Goal: Task Accomplishment & Management: Complete application form

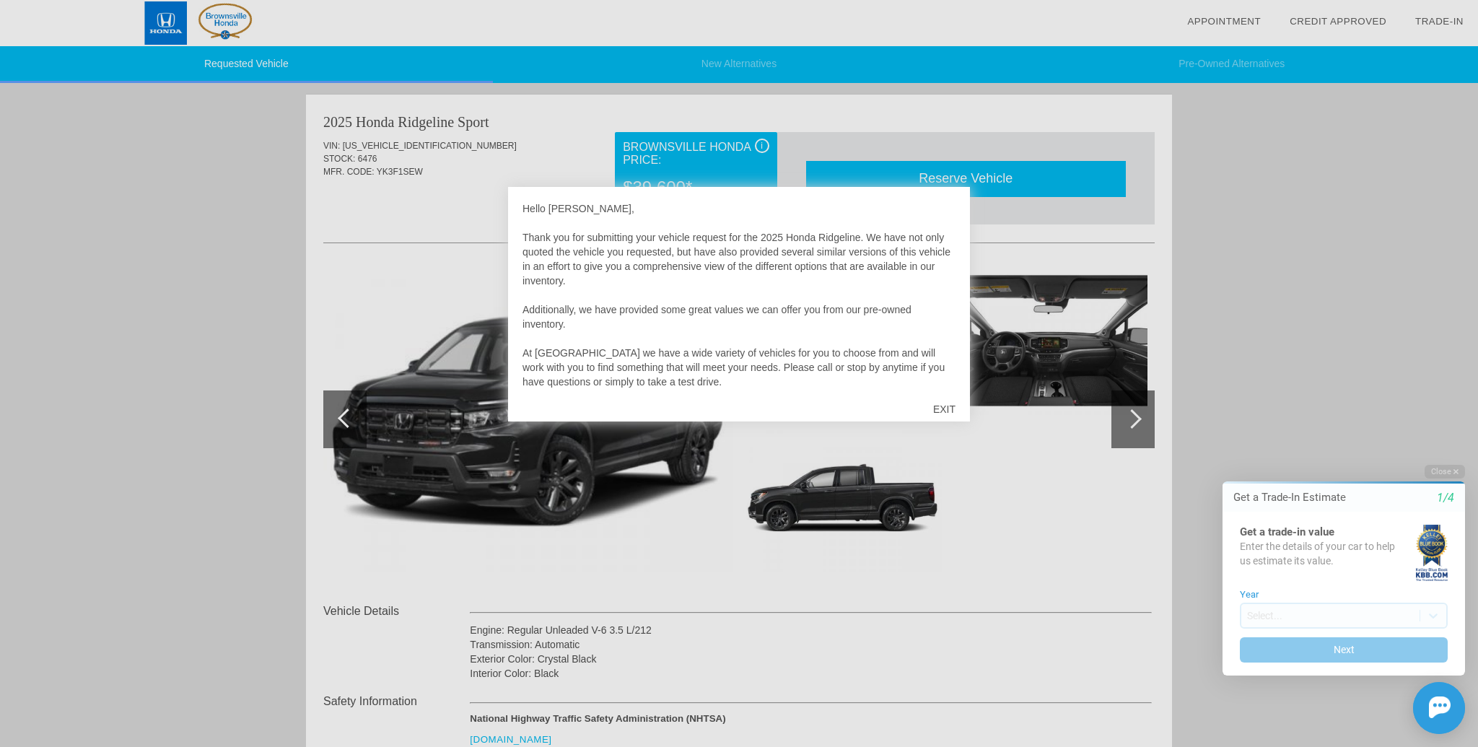
click at [944, 408] on div "EXIT" at bounding box center [944, 408] width 51 height 43
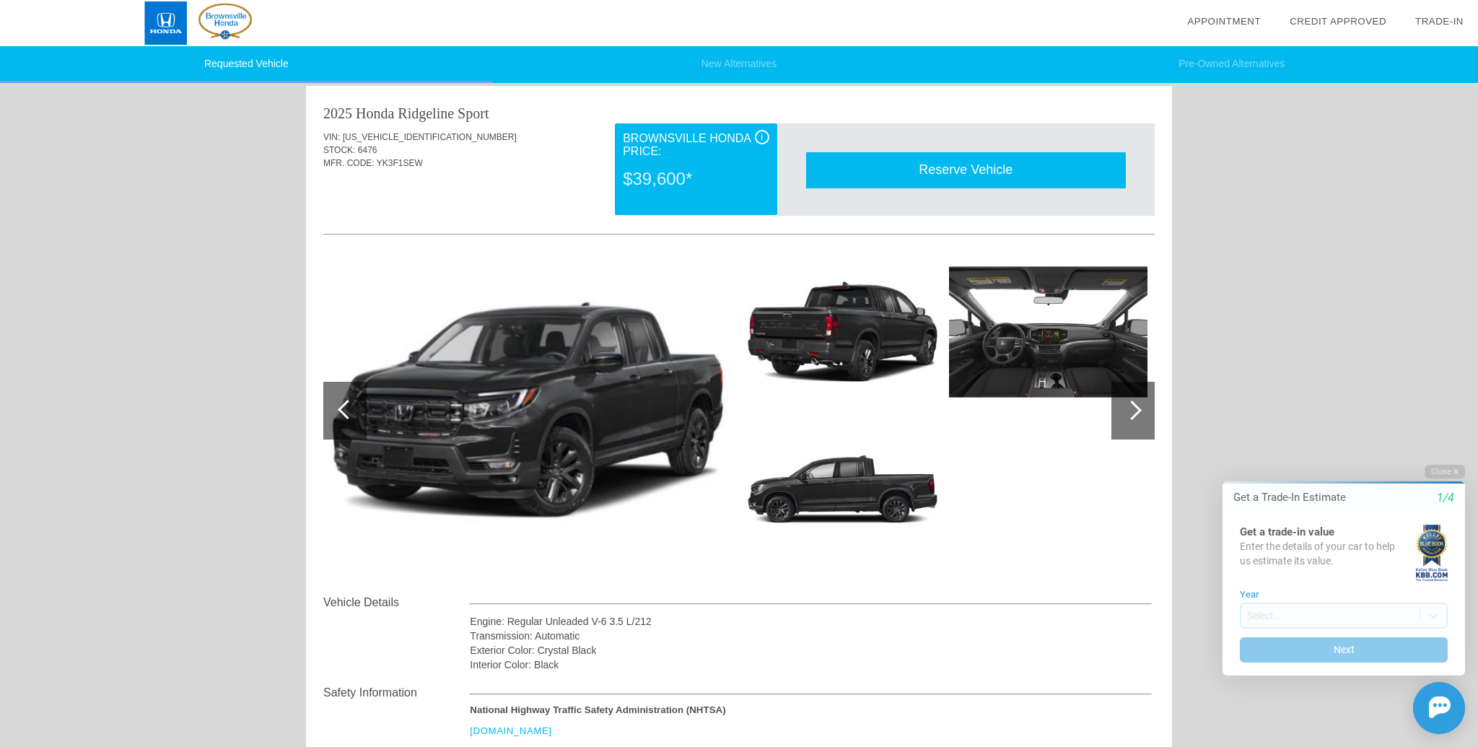
scroll to position [20, 0]
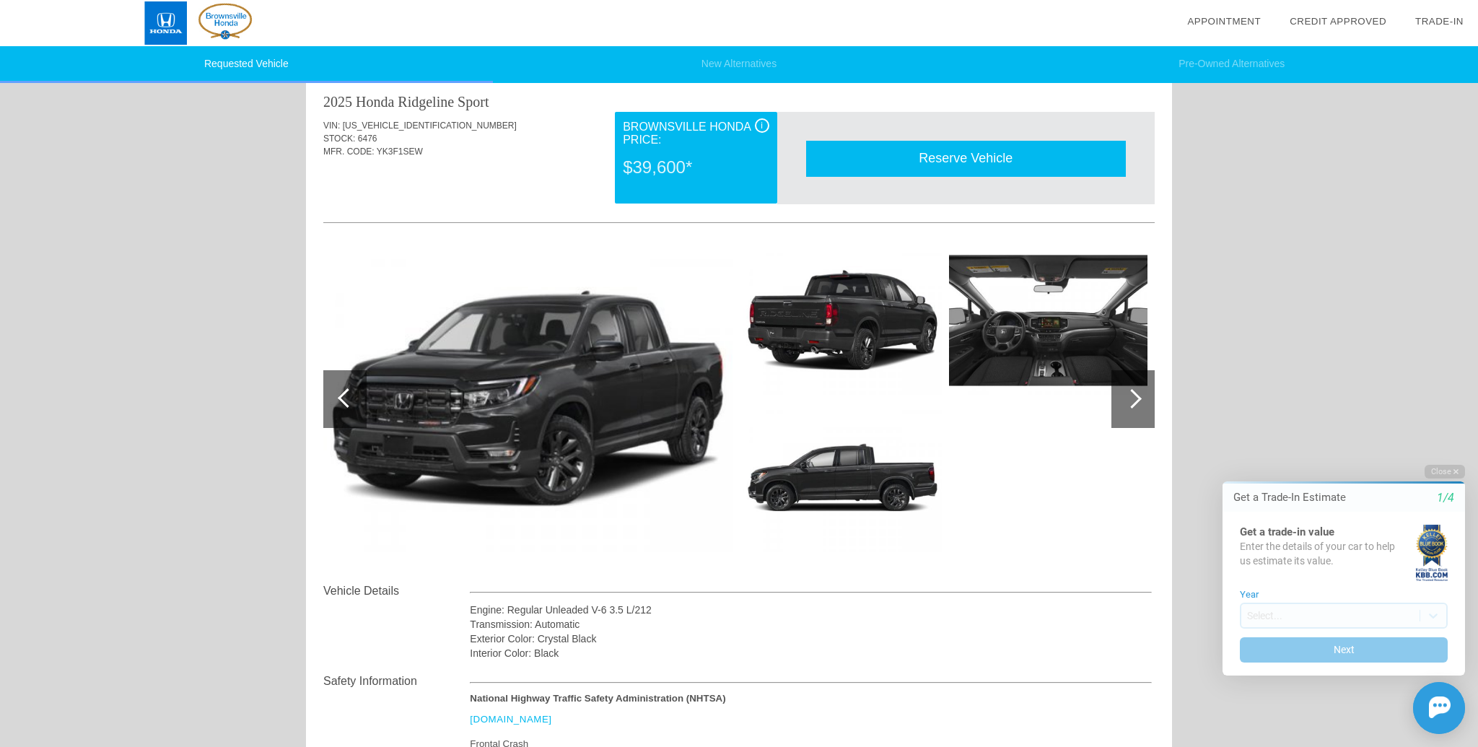
click at [1137, 397] on div at bounding box center [1131, 398] width 19 height 19
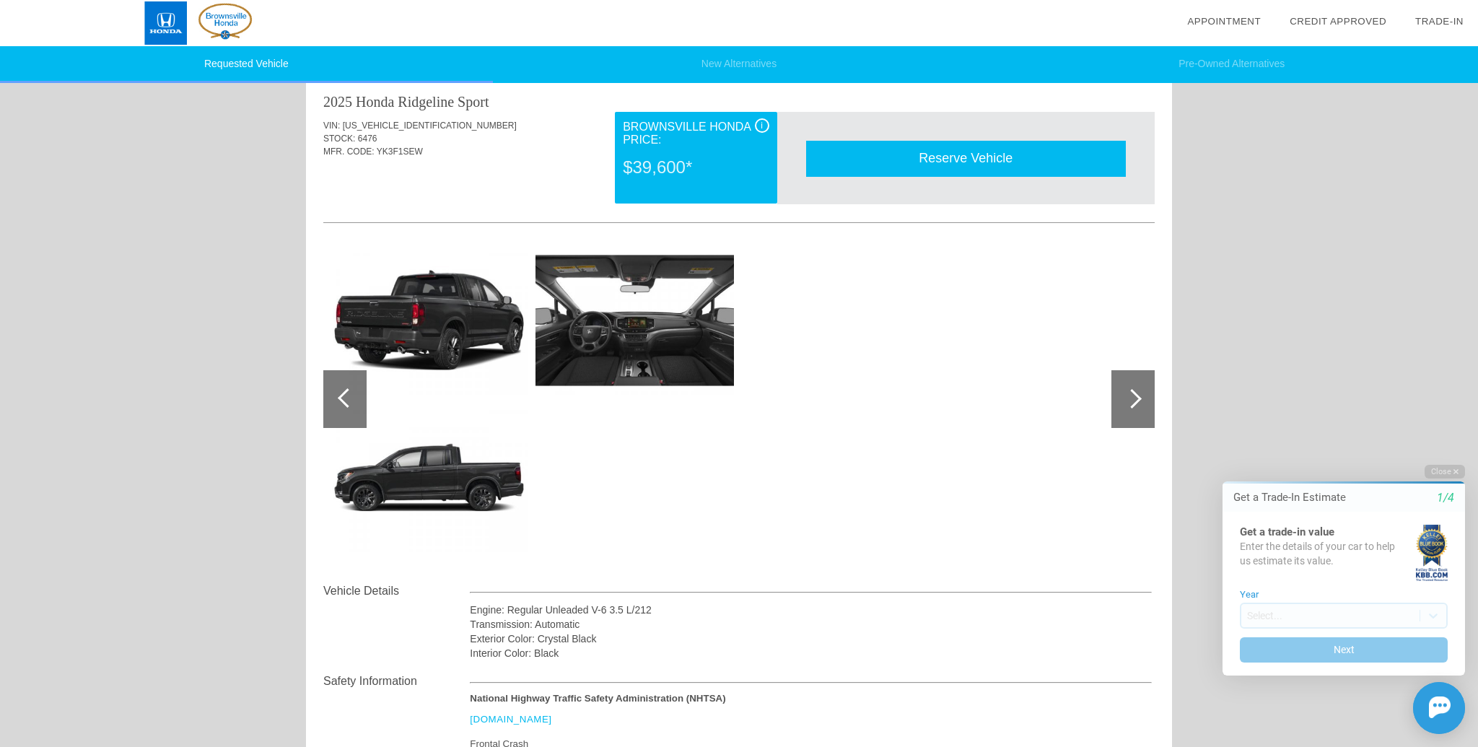
click at [1136, 399] on div at bounding box center [1131, 398] width 19 height 19
click at [1136, 400] on div at bounding box center [1131, 398] width 19 height 19
click at [346, 389] on div at bounding box center [347, 397] width 19 height 19
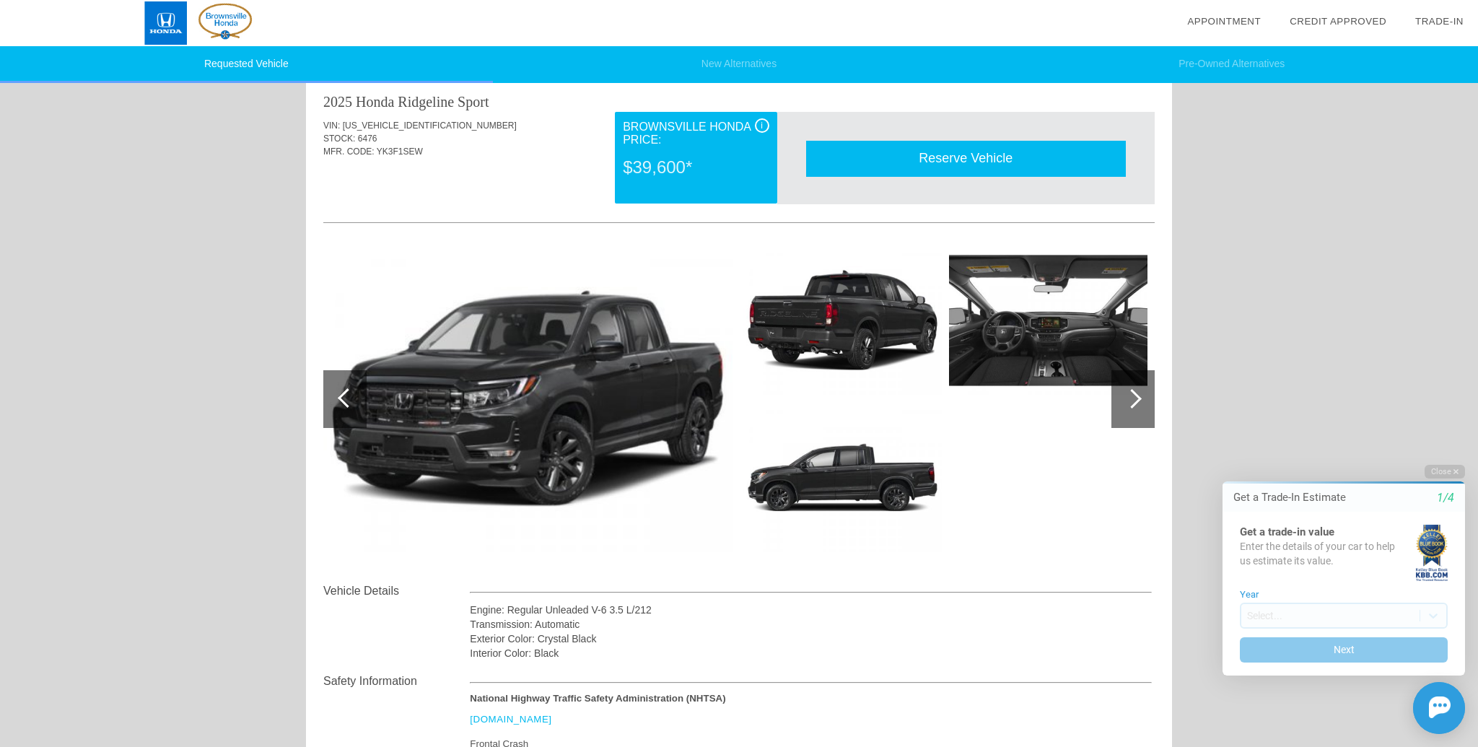
click at [839, 310] on img at bounding box center [842, 320] width 198 height 149
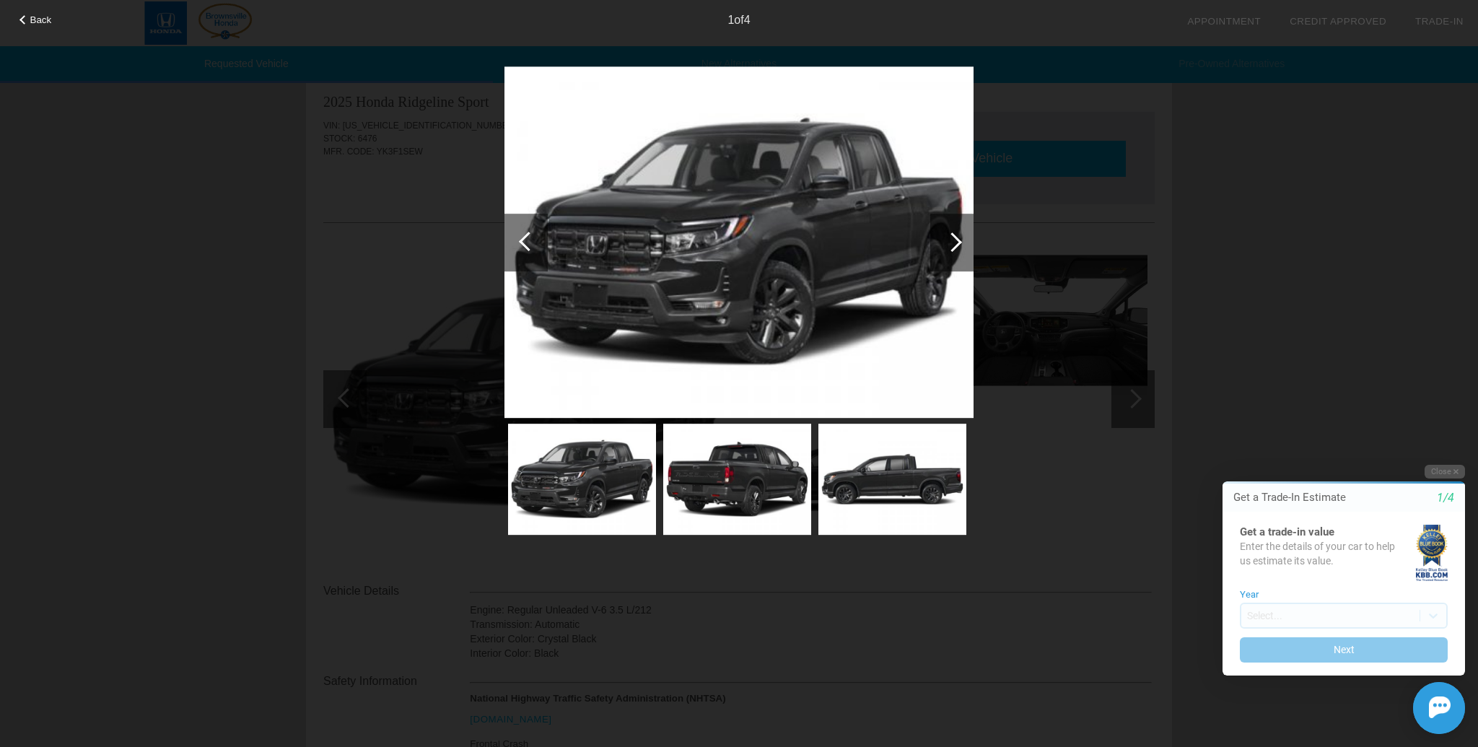
click at [761, 460] on img at bounding box center [737, 479] width 148 height 111
click at [762, 460] on img at bounding box center [737, 479] width 148 height 111
click at [957, 242] on div at bounding box center [951, 241] width 19 height 19
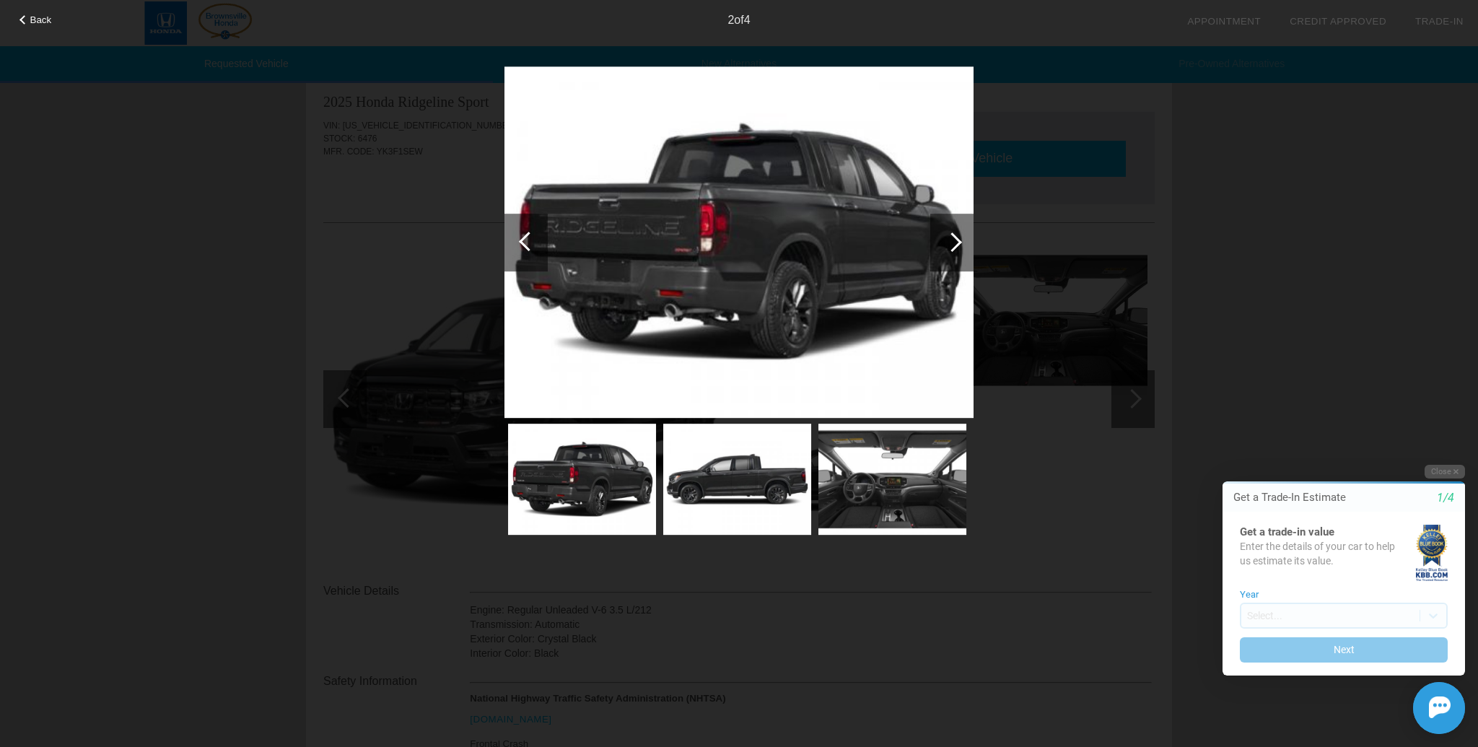
drag, startPoint x: 1346, startPoint y: 294, endPoint x: 1259, endPoint y: 277, distance: 89.0
click at [1346, 294] on div "Back 2 of 4" at bounding box center [739, 373] width 1478 height 747
drag, startPoint x: 22, startPoint y: 18, endPoint x: 38, endPoint y: 19, distance: 15.9
click at [22, 18] on div at bounding box center [23, 19] width 9 height 9
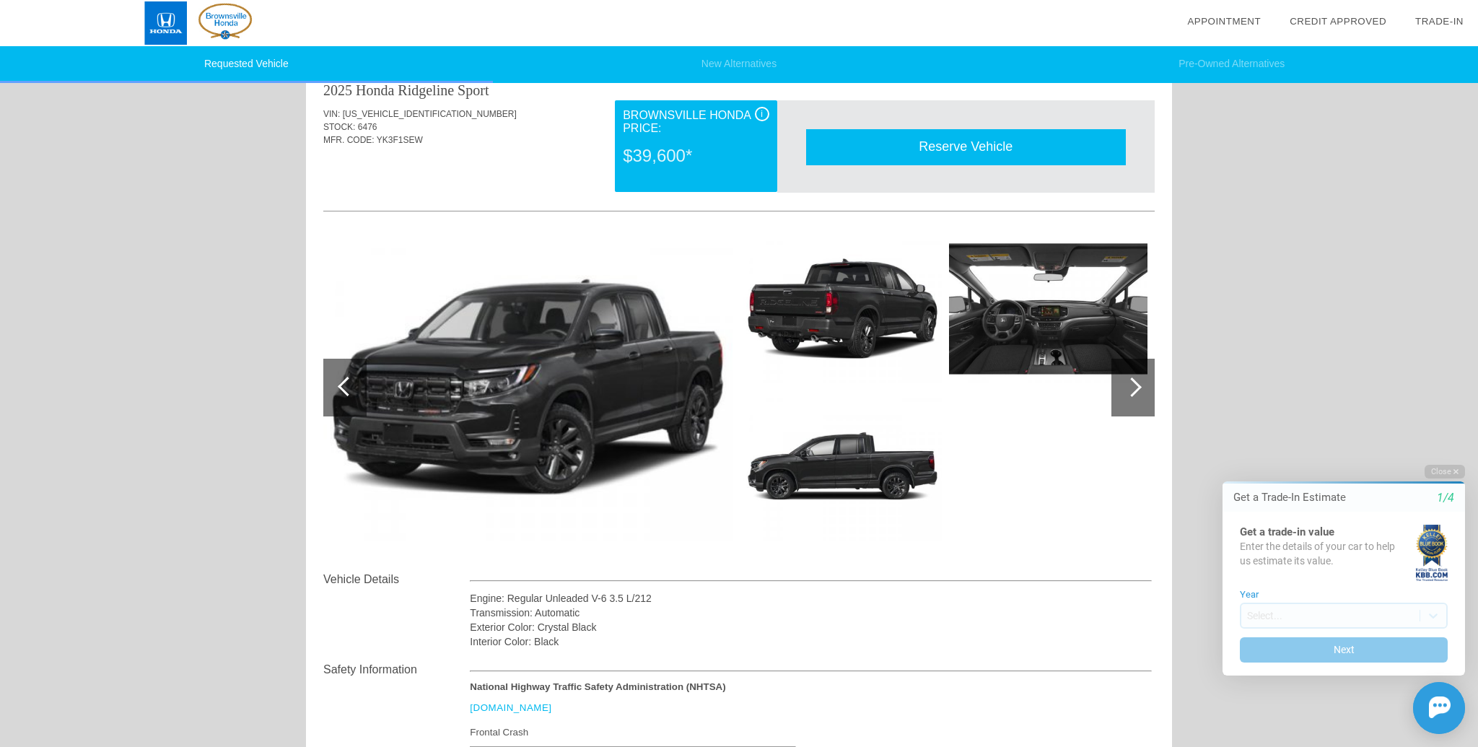
scroll to position [0, 0]
